Goal: Check status: Check status

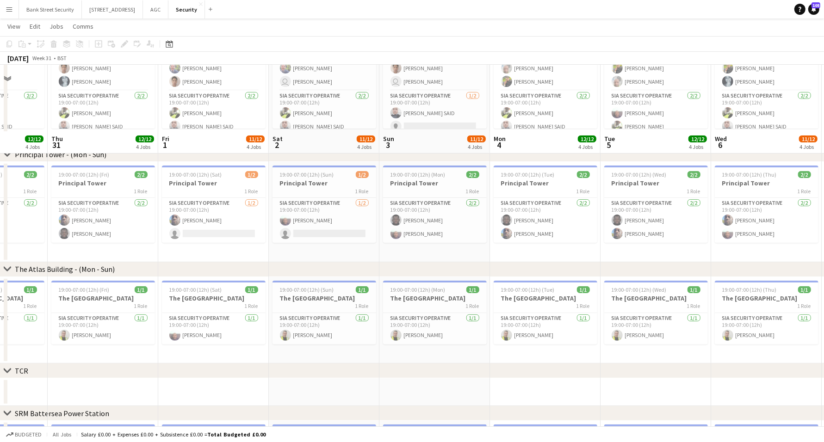
scroll to position [269, 0]
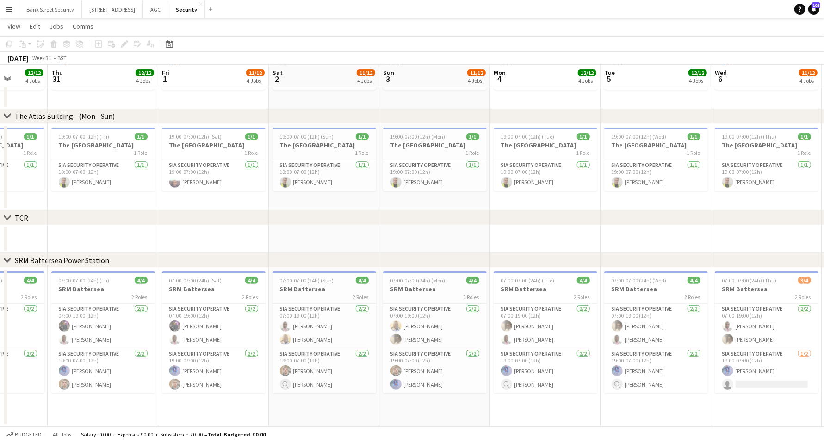
click at [198, 332] on app-card-role "SIA Security Operative [DATE] 07:00-19:00 (12h) [PERSON_NAME] [PERSON_NAME]" at bounding box center [214, 326] width 104 height 45
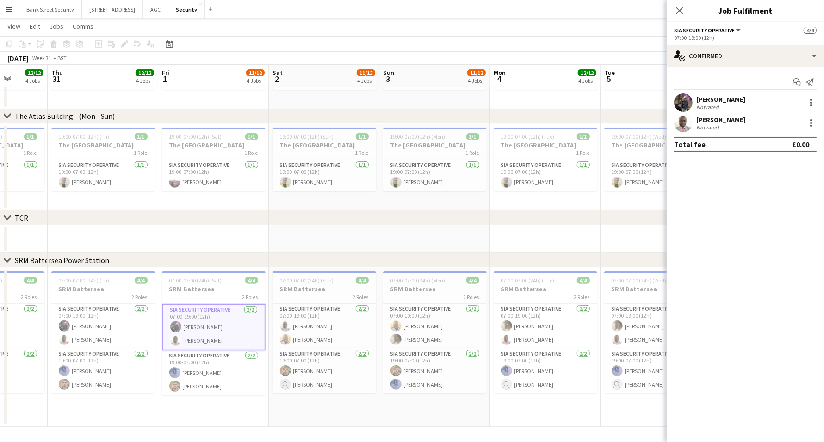
click at [714, 118] on div "[PERSON_NAME]" at bounding box center [720, 120] width 49 height 8
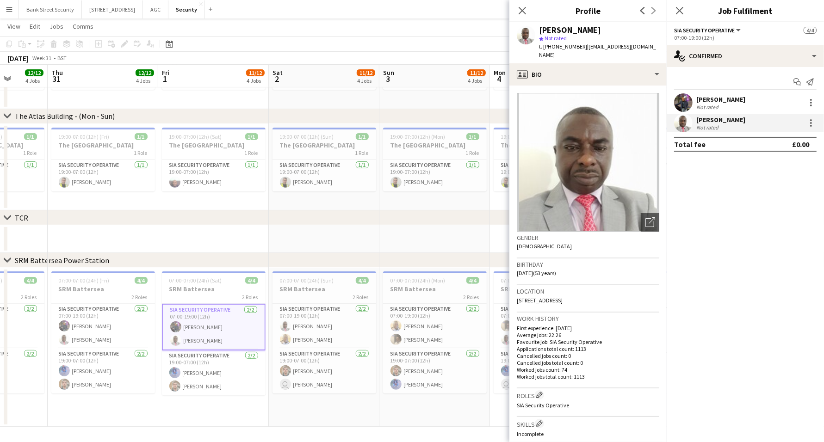
click at [599, 290] on div "Location [STREET_ADDRESS]" at bounding box center [587, 298] width 142 height 27
drag, startPoint x: 515, startPoint y: 291, endPoint x: 600, endPoint y: 292, distance: 85.1
click at [600, 292] on app-crew-profile-bio "Open photos pop-in Gender [DEMOGRAPHIC_DATA] Birthday [DEMOGRAPHIC_DATA] (53 ye…" at bounding box center [587, 264] width 157 height 357
copy span "[STREET_ADDRESS]"
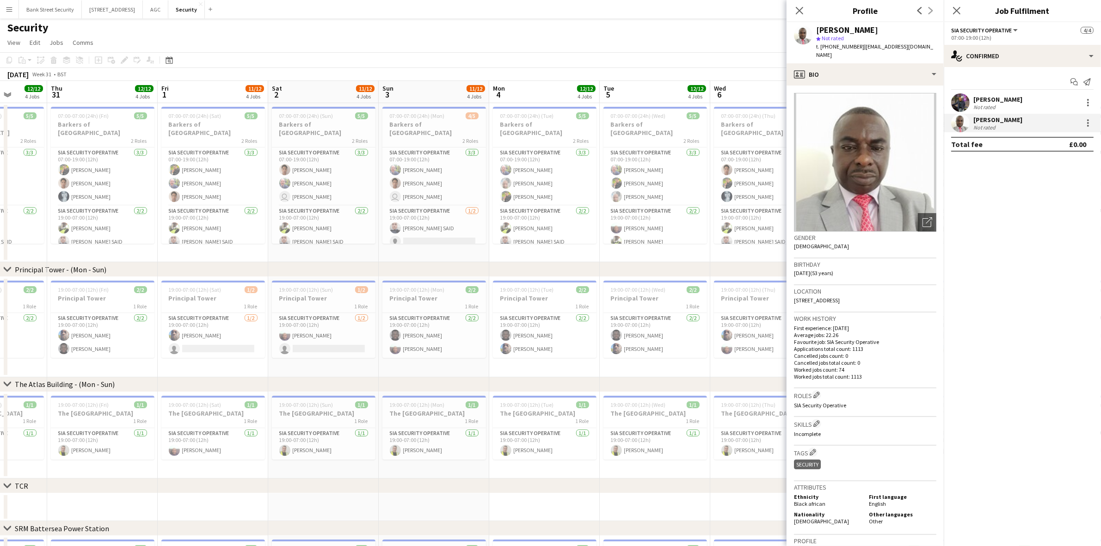
scroll to position [0, 0]
